Goal: Task Accomplishment & Management: Complete application form

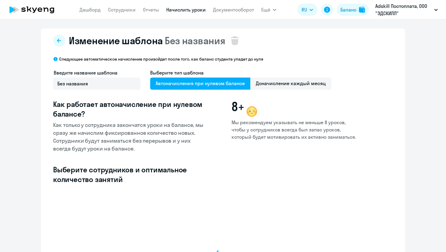
select select "10"
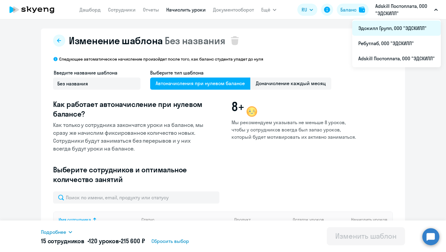
click at [393, 25] on li "Эдскилл Групп, ООО "ЭДСКИЛЛ"" at bounding box center [396, 28] width 89 height 15
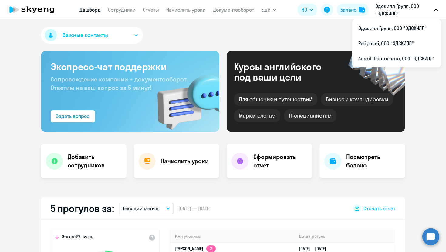
select select "30"
click at [204, 32] on div "Важные контакты" at bounding box center [223, 36] width 364 height 19
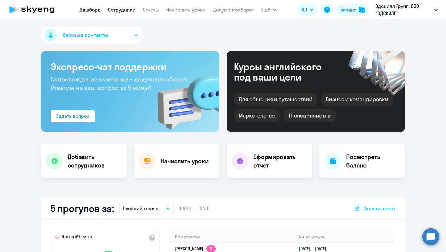
click at [114, 9] on link "Сотрудники" at bounding box center [122, 10] width 28 height 6
select select "30"
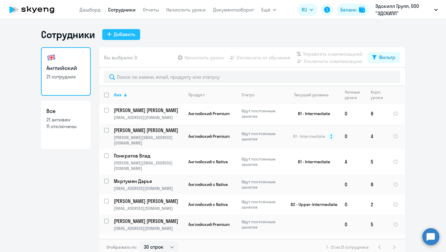
click at [122, 32] on div "Добавить" at bounding box center [125, 34] width 22 height 7
select select "english_adult_not_native_speaker"
select select "3"
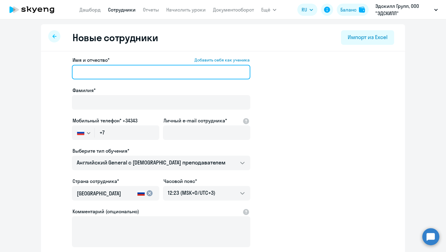
click at [132, 76] on input "Имя и отчество* Добавить себя как ученика" at bounding box center [161, 72] width 178 height 15
paste input "[PERSON_NAME]"
drag, startPoint x: 124, startPoint y: 73, endPoint x: 92, endPoint y: 72, distance: 31.8
click at [92, 72] on input "[PERSON_NAME]" at bounding box center [161, 72] width 178 height 15
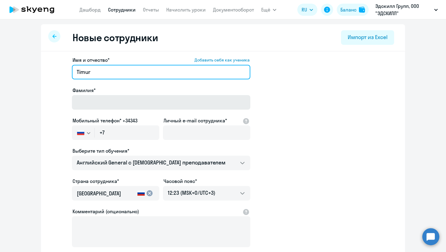
type input "Timur"
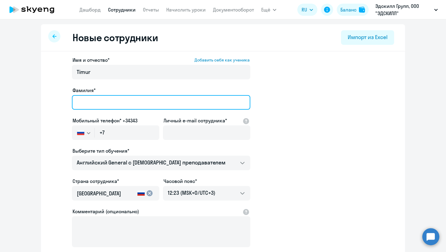
click at [87, 104] on input "Фамилия*" at bounding box center [161, 102] width 178 height 15
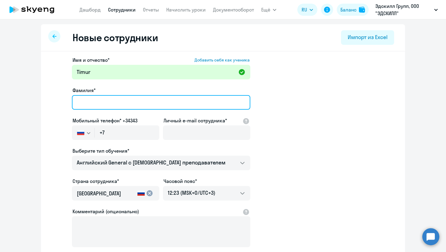
paste input "Usmanov"
type input "Usmanov"
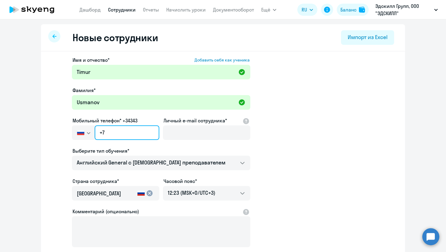
click at [132, 134] on input "+7" at bounding box center [127, 132] width 65 height 15
paste input "[PHONE_NUMBER]"
type input "[PHONE_NUMBER]"
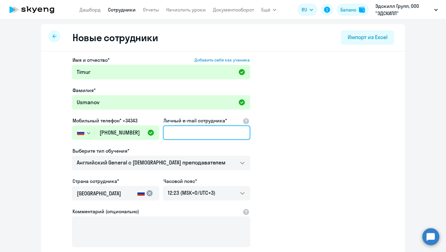
click at [209, 129] on input "Личный e-mail сотрудника*" at bounding box center [206, 132] width 87 height 15
paste input "[PERSON_NAME][EMAIL_ADDRESS][DOMAIN_NAME]"
type input "[PERSON_NAME][EMAIL_ADDRESS][DOMAIN_NAME]"
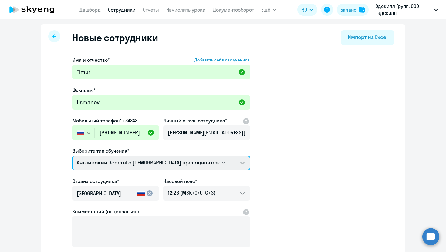
click at [153, 165] on select "Премиум [DEMOGRAPHIC_DATA] с русскоговорящим преподавателем Английский General …" at bounding box center [161, 163] width 178 height 15
select select "english_adult_not_native_speaker_premium"
click at [72, 156] on select "Премиум [DEMOGRAPHIC_DATA] с русскоговорящим преподавателем Английский General …" at bounding box center [161, 163] width 178 height 15
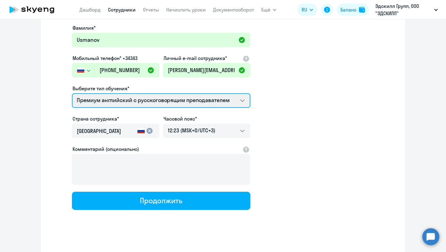
scroll to position [65, 0]
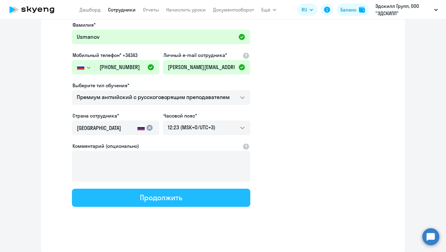
click at [160, 201] on div "Продолжить" at bounding box center [161, 198] width 42 height 10
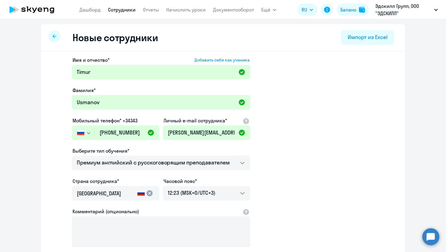
select select "english_adult_not_native_speaker_premium"
select select "3"
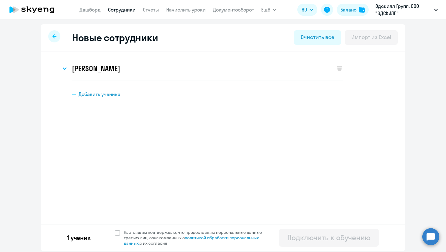
scroll to position [0, 0]
click at [116, 234] on span at bounding box center [117, 232] width 5 height 5
click at [115, 230] on input "Настоящим подтверждаю, что предоставляю персональные данные третьих лиц, ознако…" at bounding box center [114, 229] width 0 height 0
checkbox input "true"
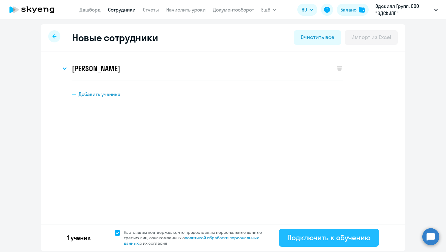
click at [311, 239] on div "Подключить к обучению" at bounding box center [328, 238] width 83 height 10
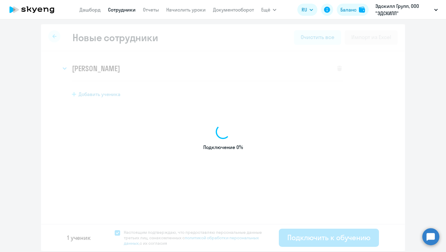
select select "english_adult_not_native_speaker"
select select "3"
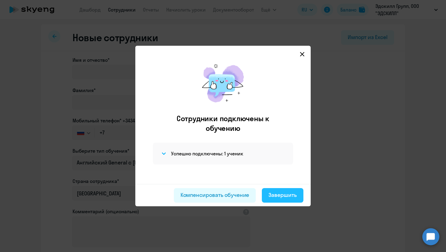
click at [285, 199] on button "Завершить" at bounding box center [283, 195] width 42 height 15
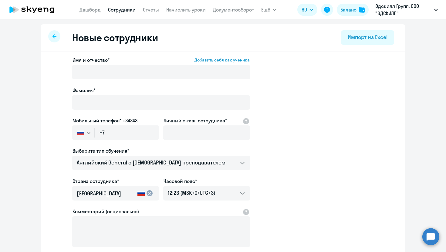
select select "30"
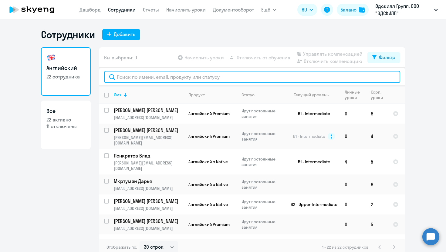
click at [187, 77] on input "text" at bounding box center [252, 77] width 296 height 12
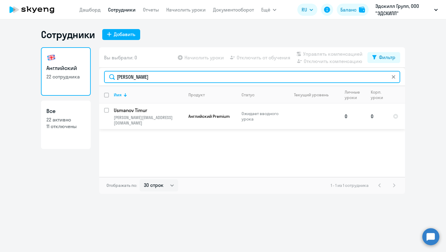
type input "[PERSON_NAME]"
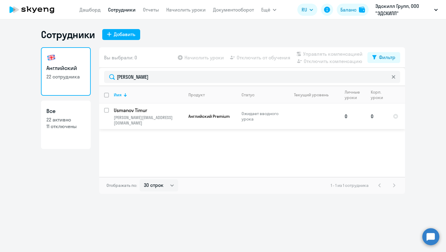
click at [106, 112] on input "select row 42349524" at bounding box center [110, 114] width 12 height 12
checkbox input "true"
click at [212, 58] on span "Начислить уроки" at bounding box center [203, 57] width 39 height 7
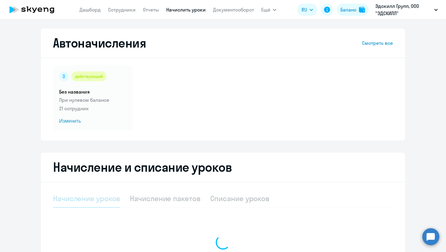
select select "10"
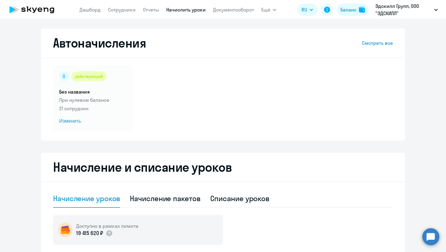
scroll to position [97, 0]
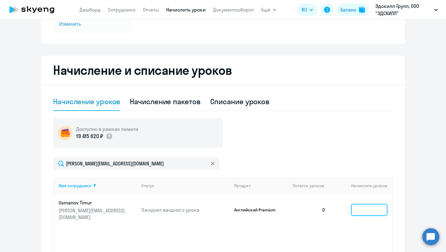
click at [357, 210] on input at bounding box center [369, 210] width 36 height 12
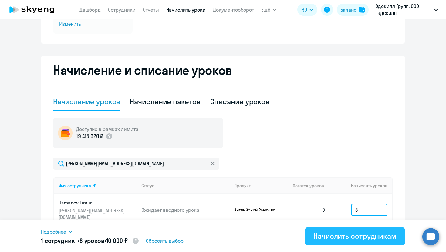
type input "8"
click at [347, 236] on div "Начислить сотрудникам" at bounding box center [354, 236] width 83 height 10
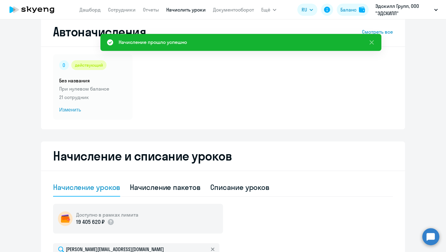
scroll to position [10, 0]
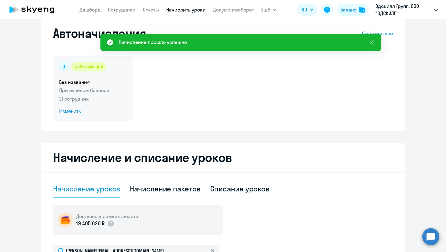
click at [73, 110] on span "Изменить" at bounding box center [92, 111] width 67 height 7
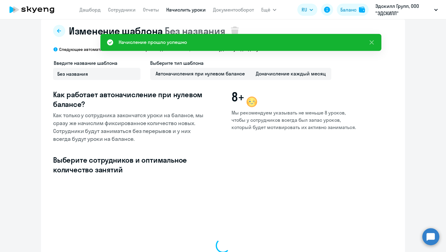
select select "10"
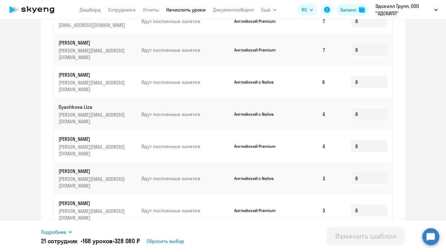
scroll to position [281, 0]
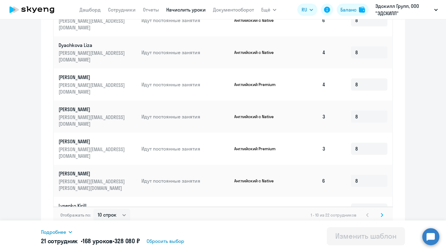
click at [382, 213] on icon at bounding box center [381, 215] width 2 height 4
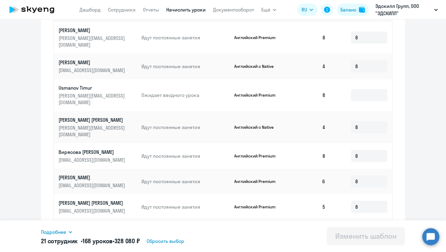
scroll to position [202, 0]
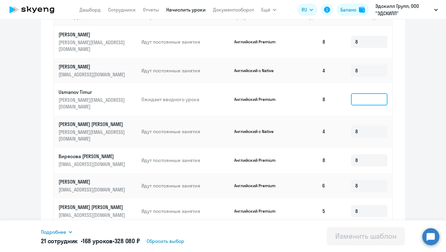
click at [358, 93] on input at bounding box center [369, 99] width 36 height 12
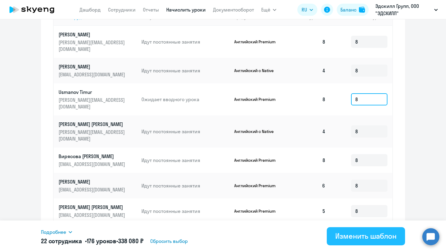
type input "8"
click at [377, 235] on div "Изменить шаблон" at bounding box center [365, 236] width 61 height 10
